Goal: Transaction & Acquisition: Purchase product/service

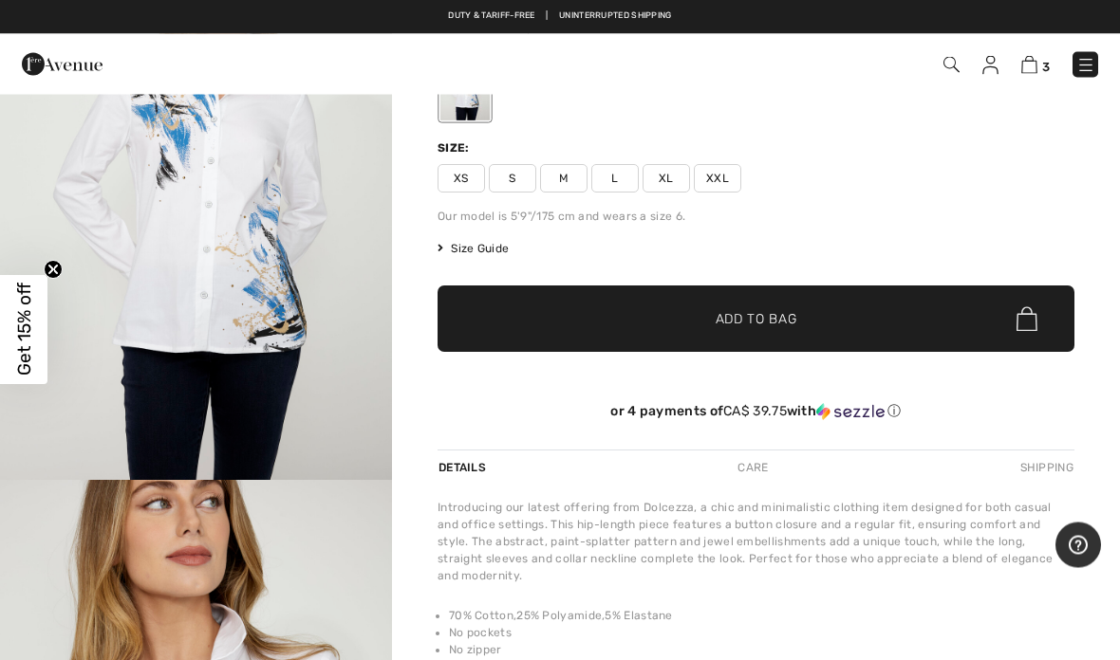
scroll to position [167, 0]
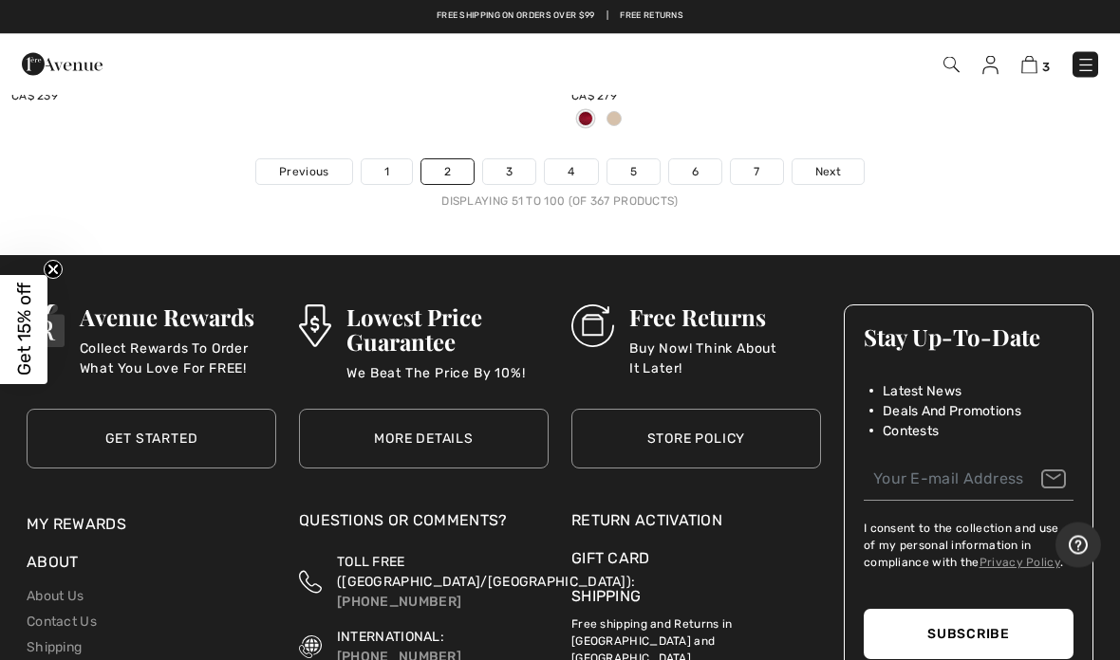
scroll to position [23043, 0]
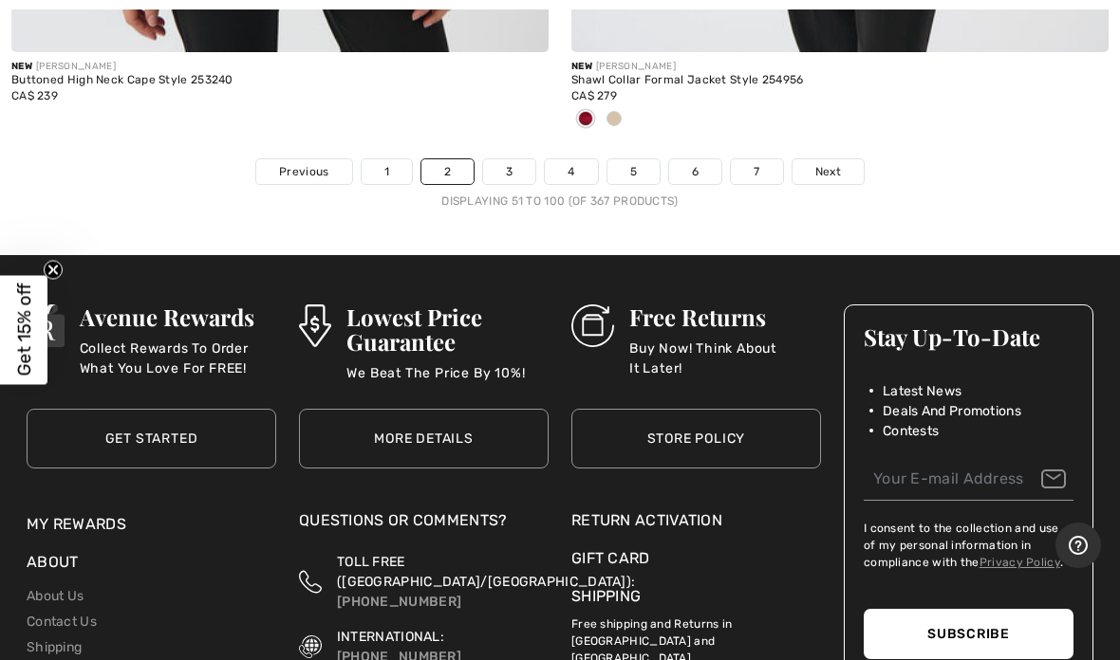
click at [517, 159] on link "3" at bounding box center [509, 171] width 52 height 25
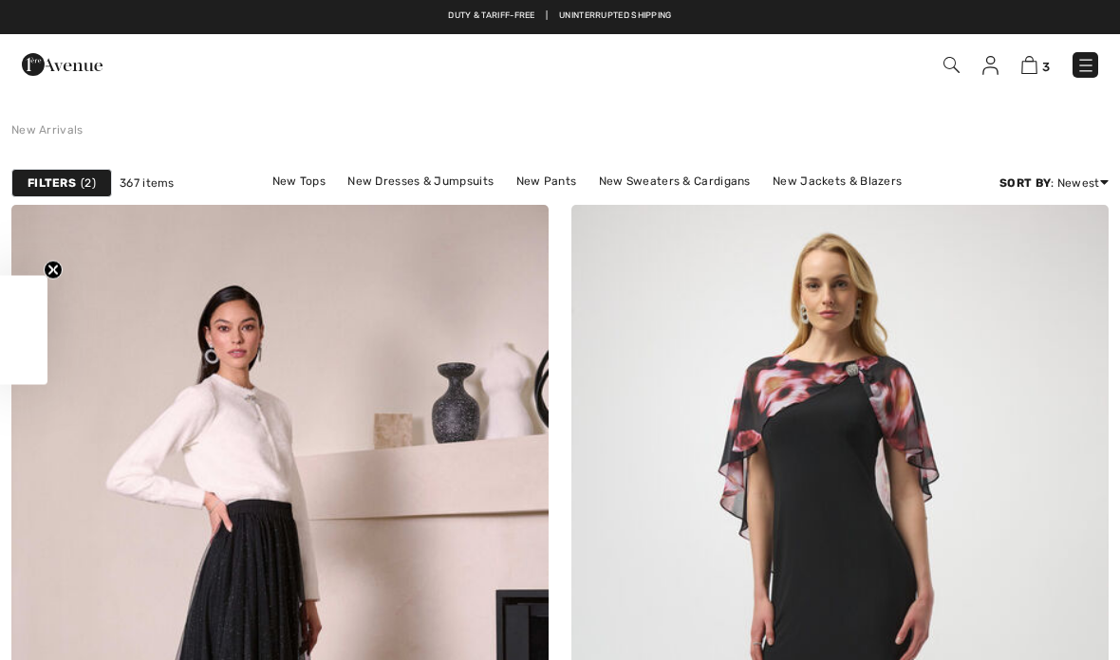
checkbox input "true"
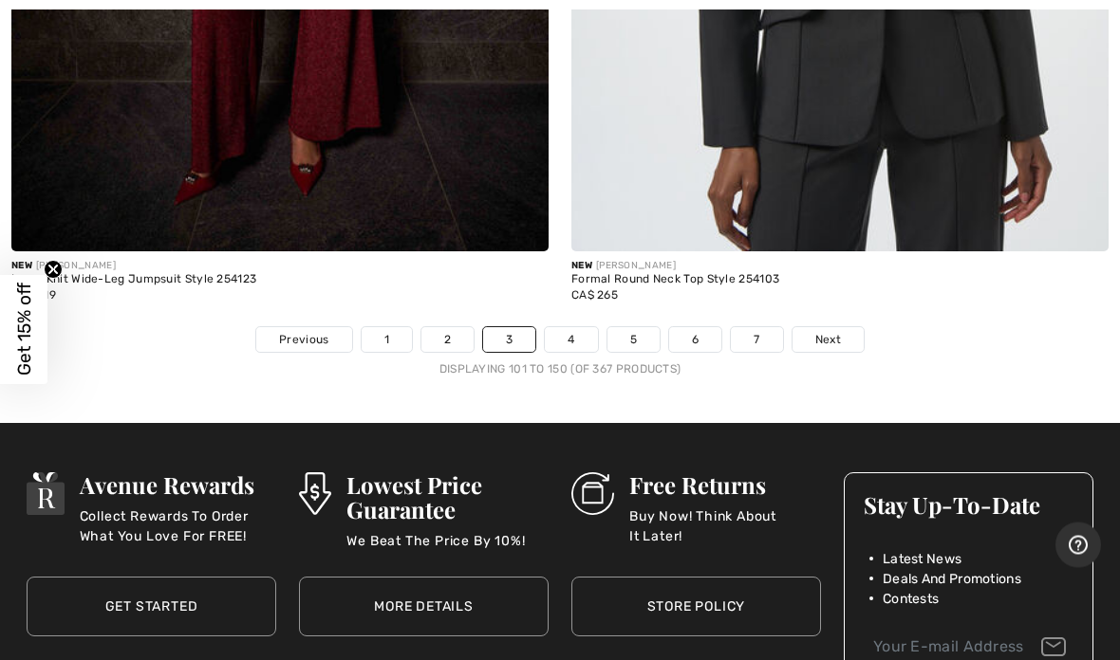
scroll to position [23094, 0]
click at [828, 331] on span "Next" at bounding box center [828, 339] width 26 height 17
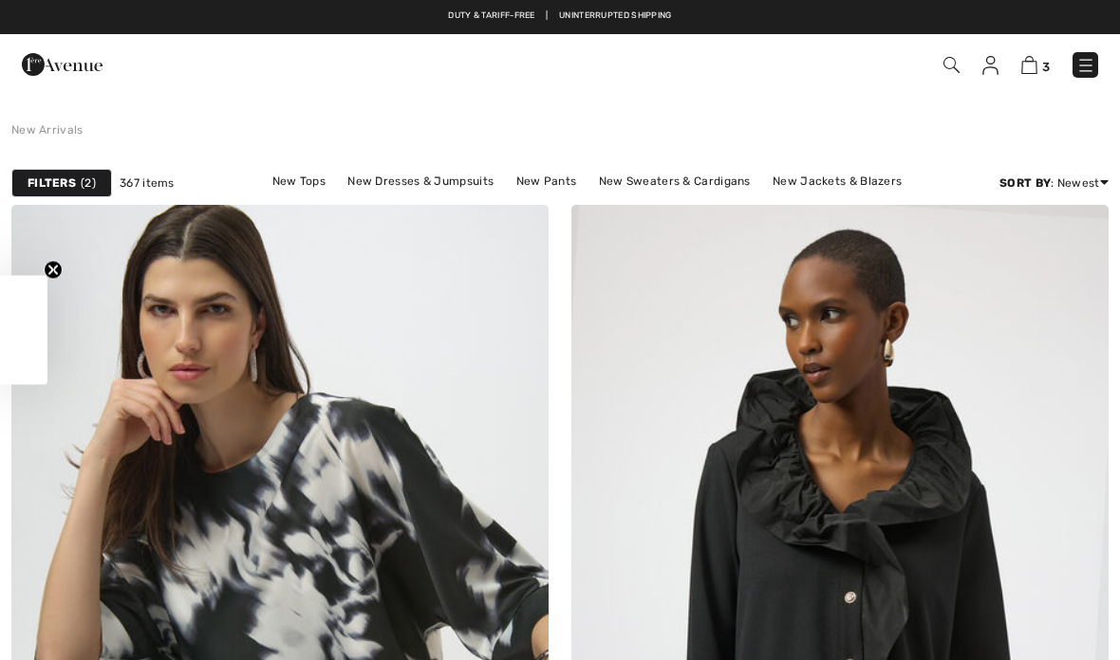
checkbox input "true"
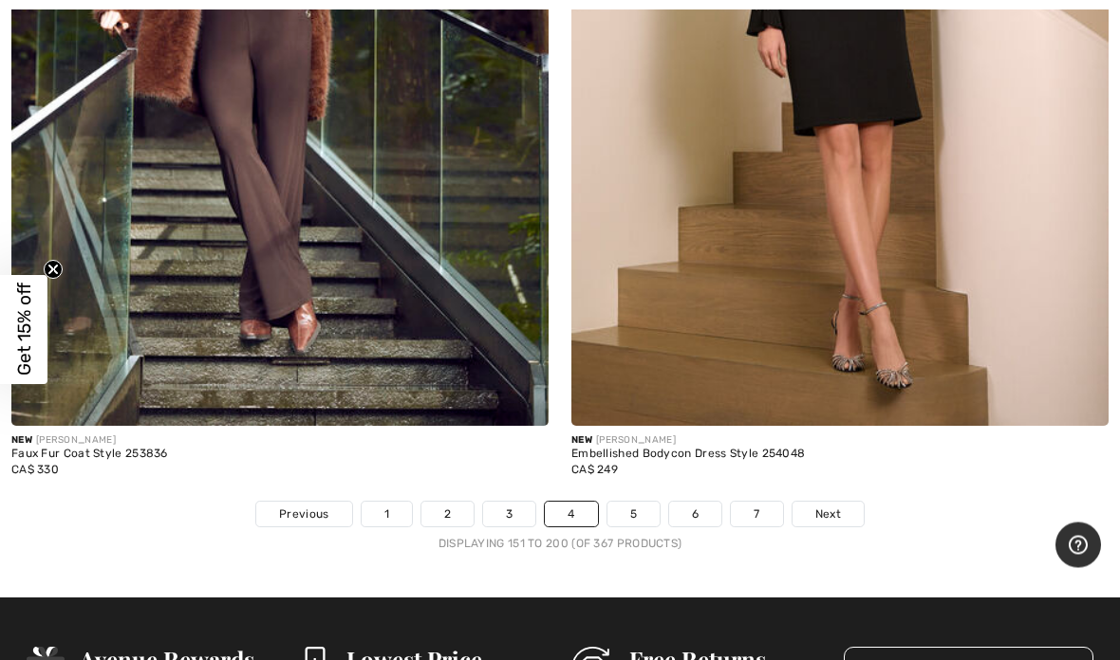
scroll to position [22794, 0]
click at [826, 506] on span "Next" at bounding box center [828, 514] width 26 height 17
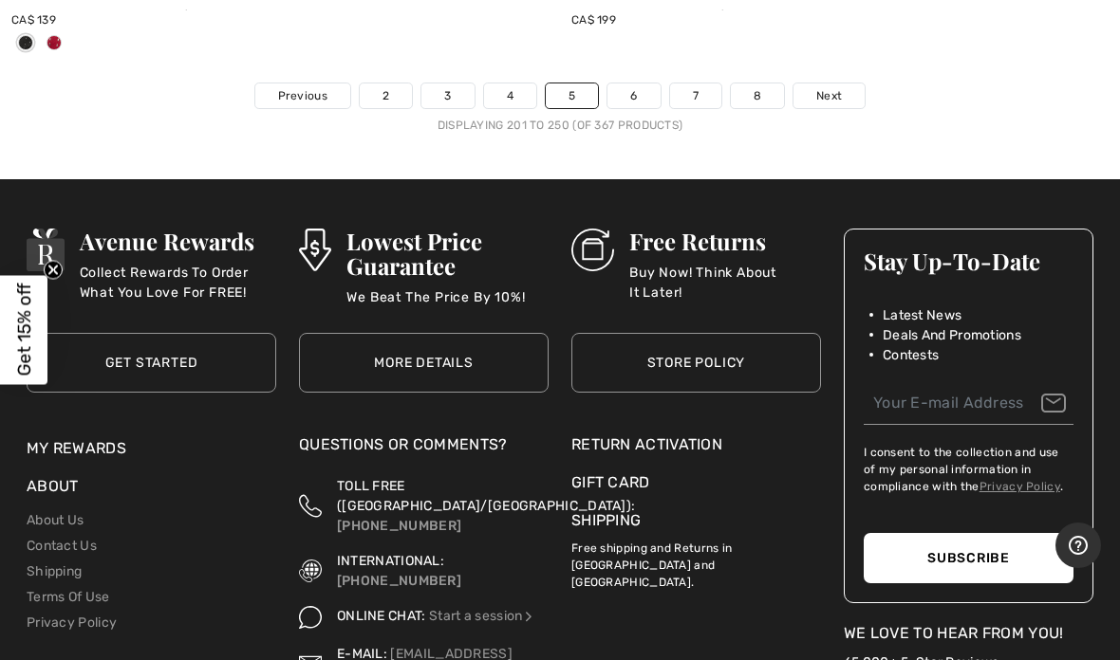
scroll to position [23375, 0]
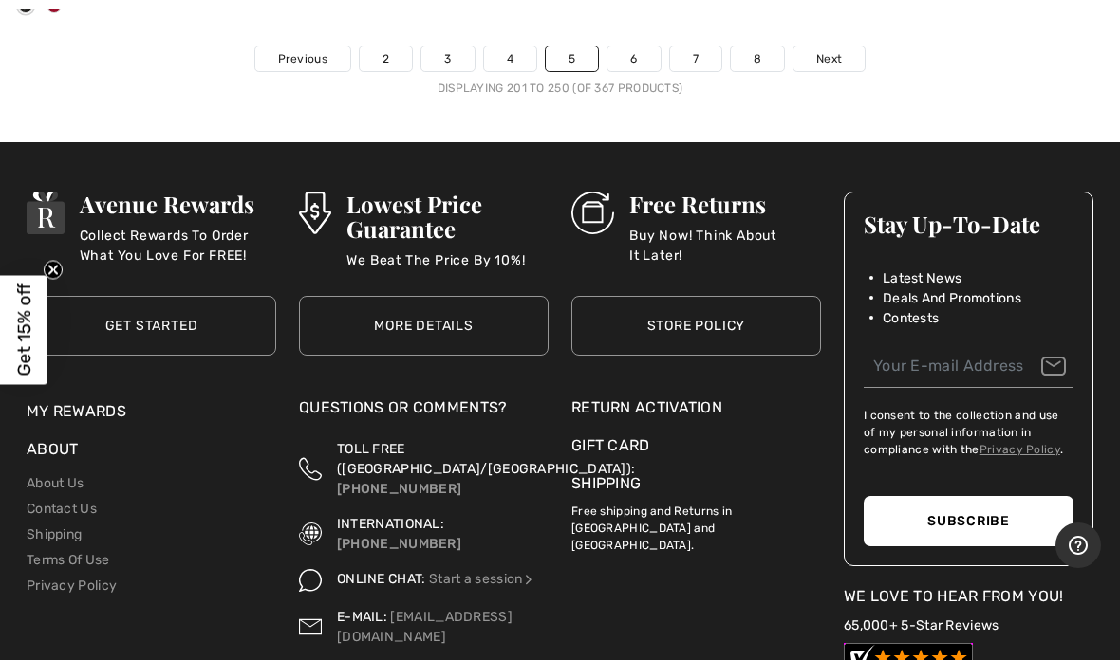
click at [835, 50] on span "Next" at bounding box center [829, 58] width 26 height 17
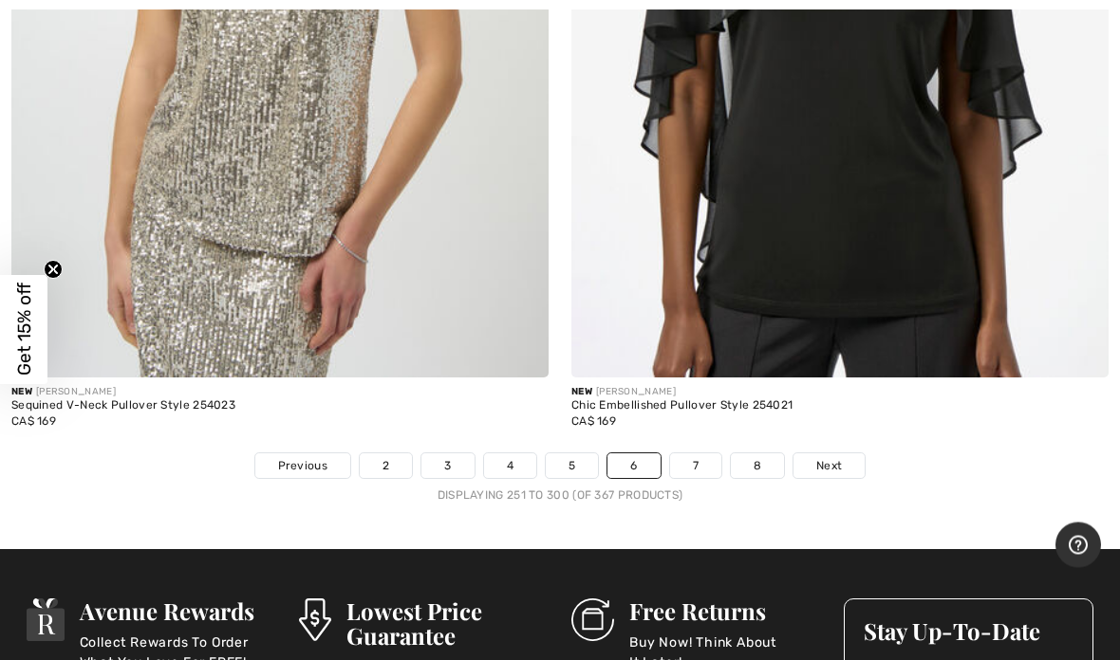
scroll to position [22857, 0]
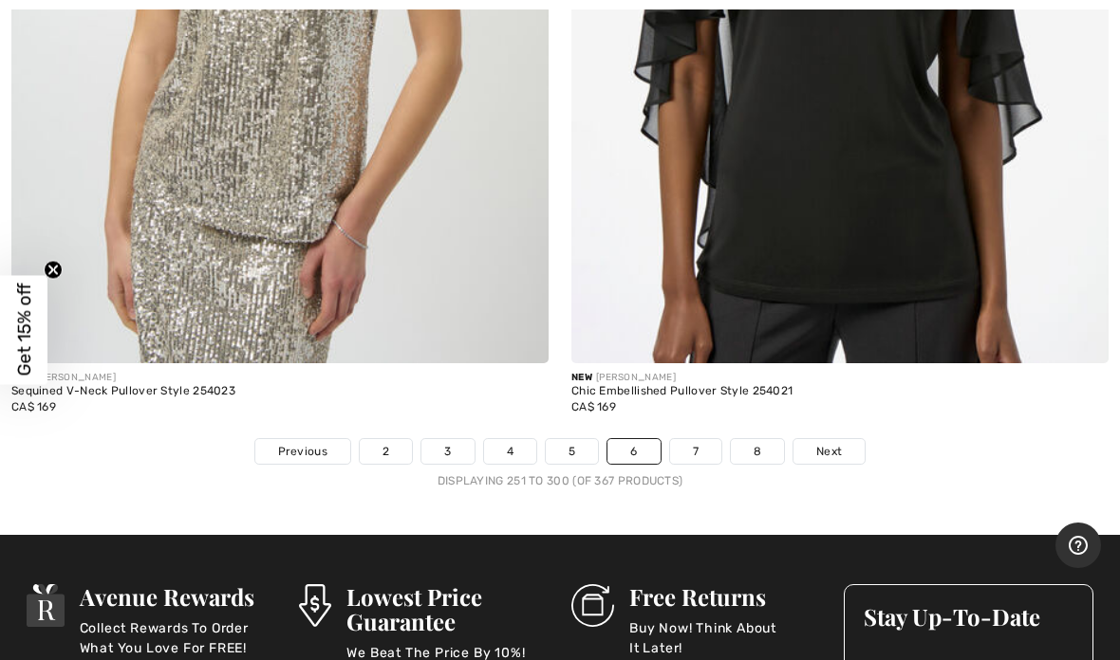
click at [832, 443] on span "Next" at bounding box center [829, 451] width 26 height 17
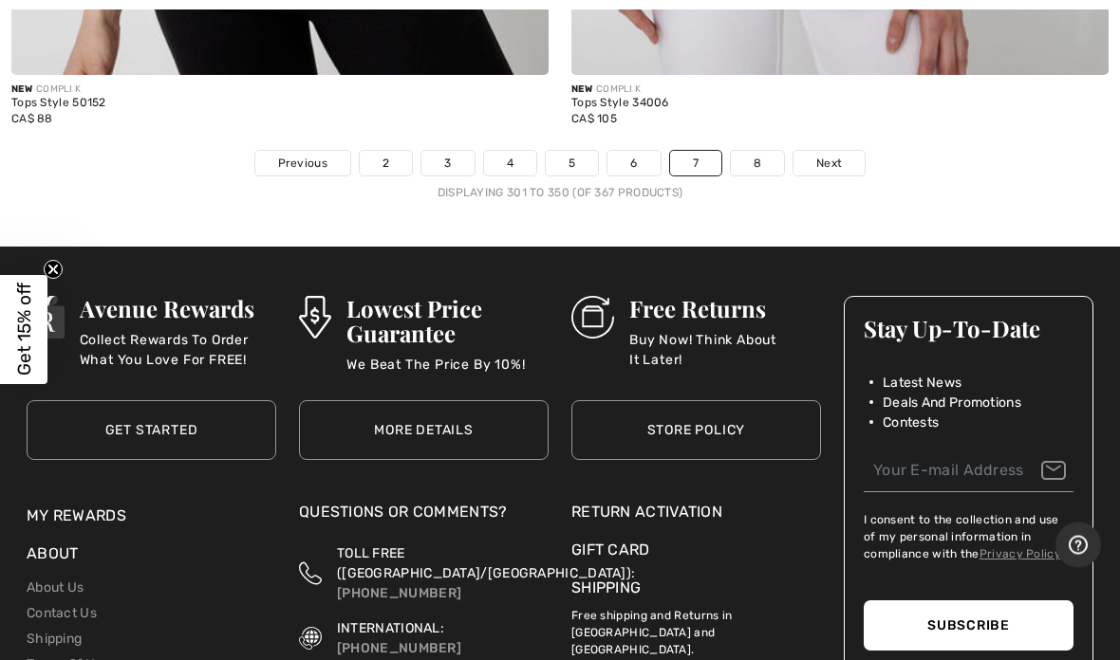
scroll to position [23176, 0]
click at [843, 151] on link "Next" at bounding box center [828, 163] width 71 height 25
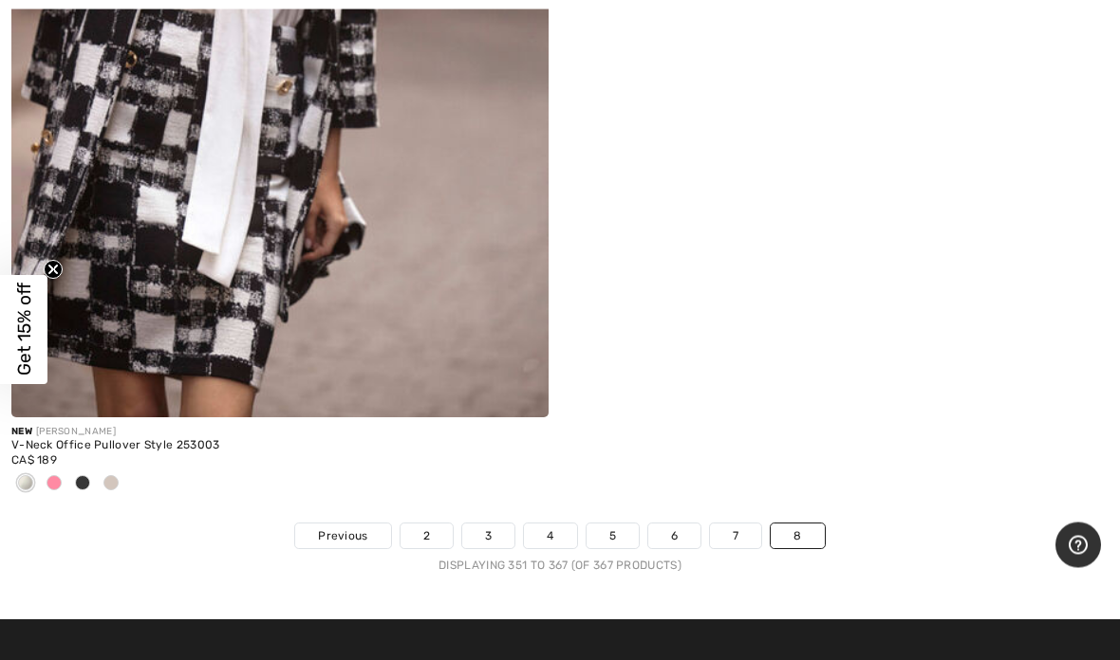
scroll to position [8032, 0]
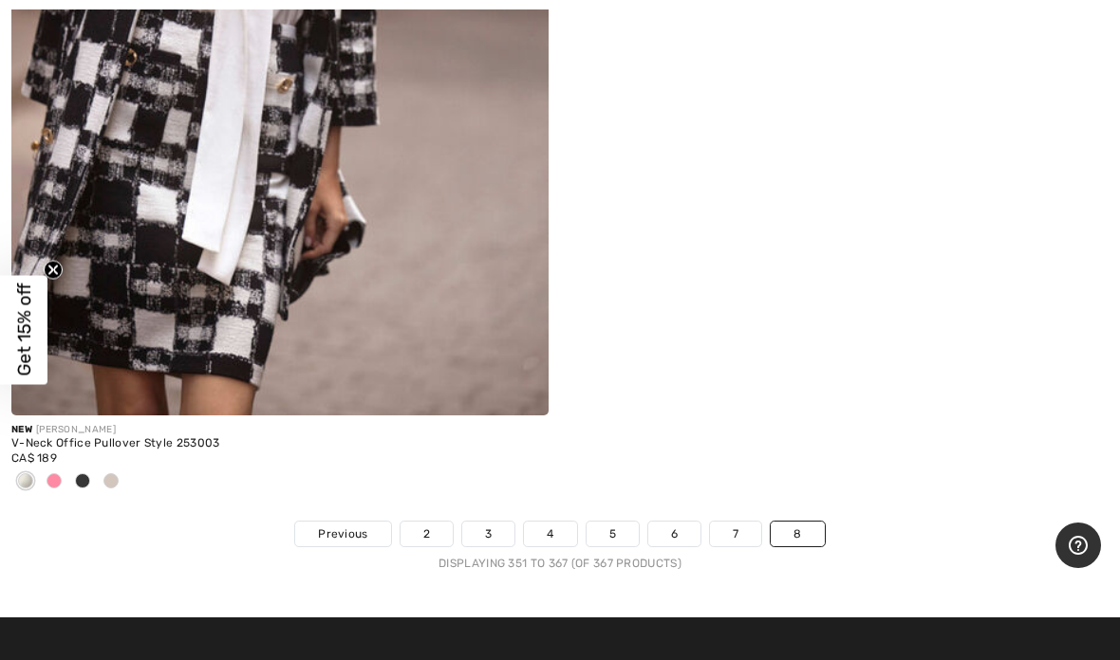
click at [312, 283] on img at bounding box center [279, 13] width 537 height 806
